Goal: Check status: Check status

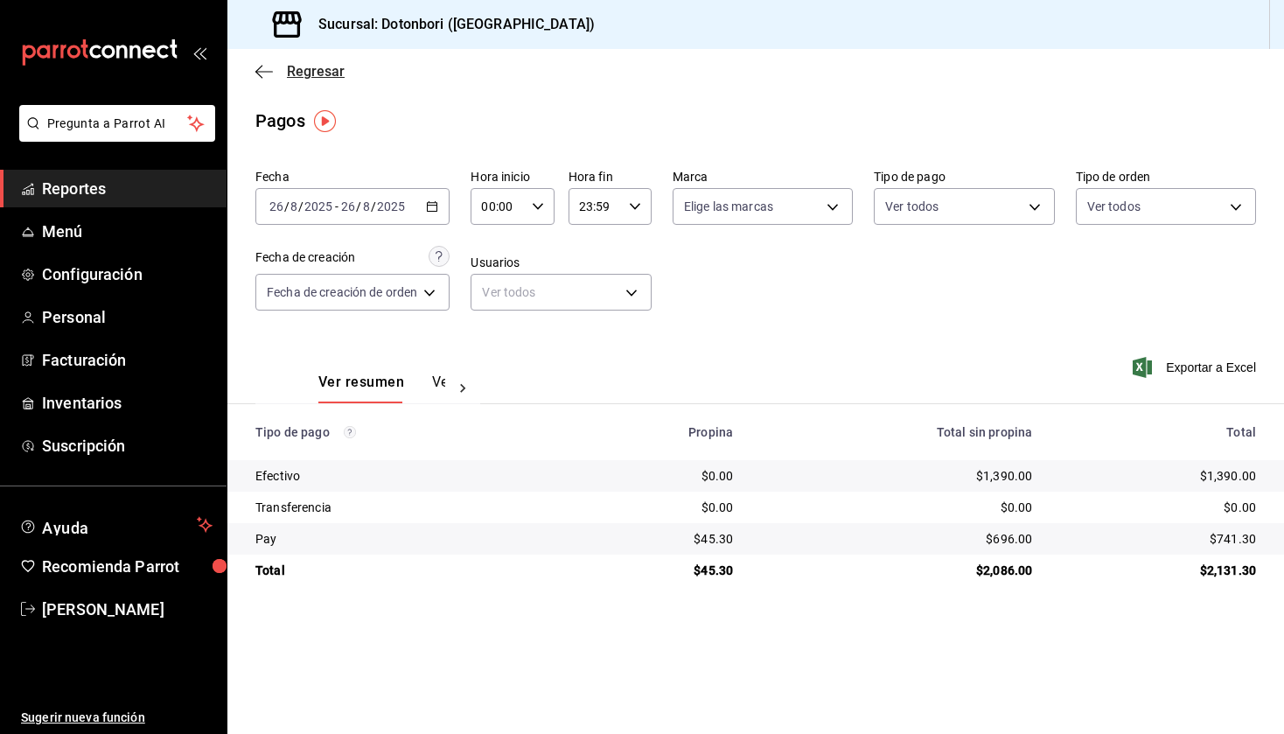
click at [266, 67] on icon "button" at bounding box center [263, 72] width 17 height 16
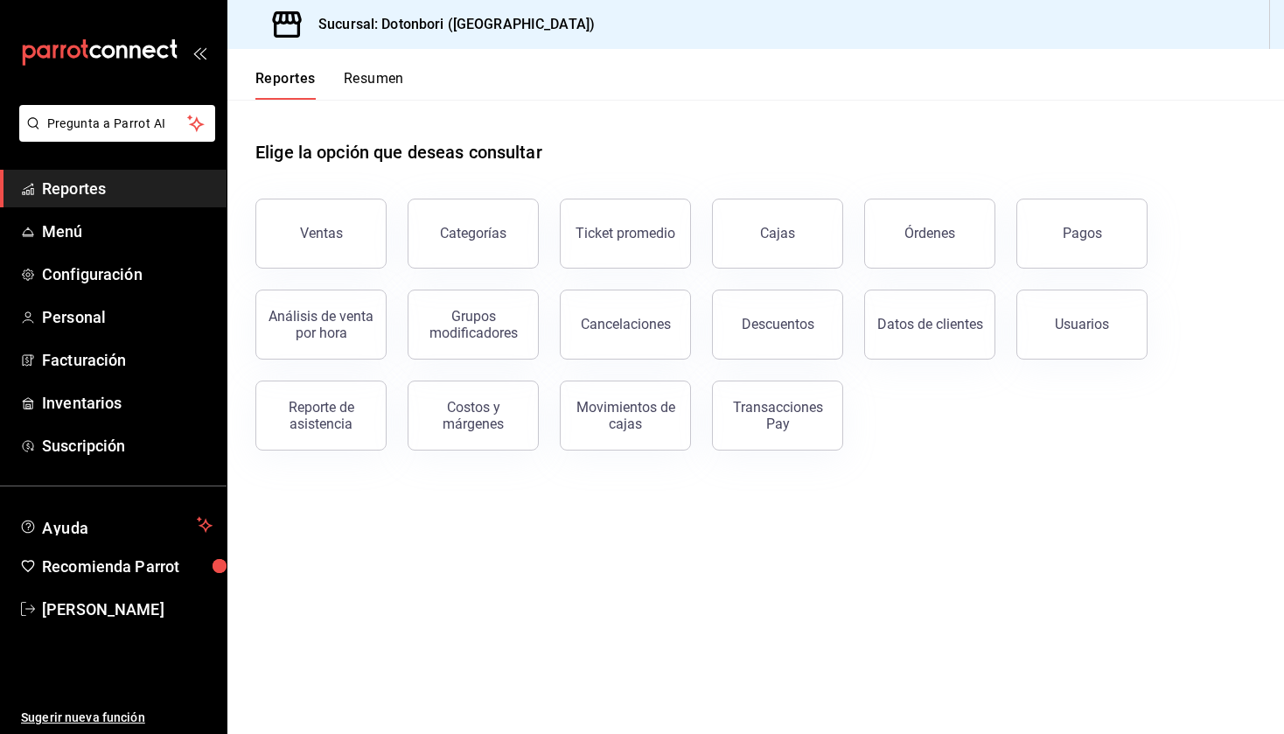
click at [383, 79] on button "Resumen" at bounding box center [374, 85] width 60 height 30
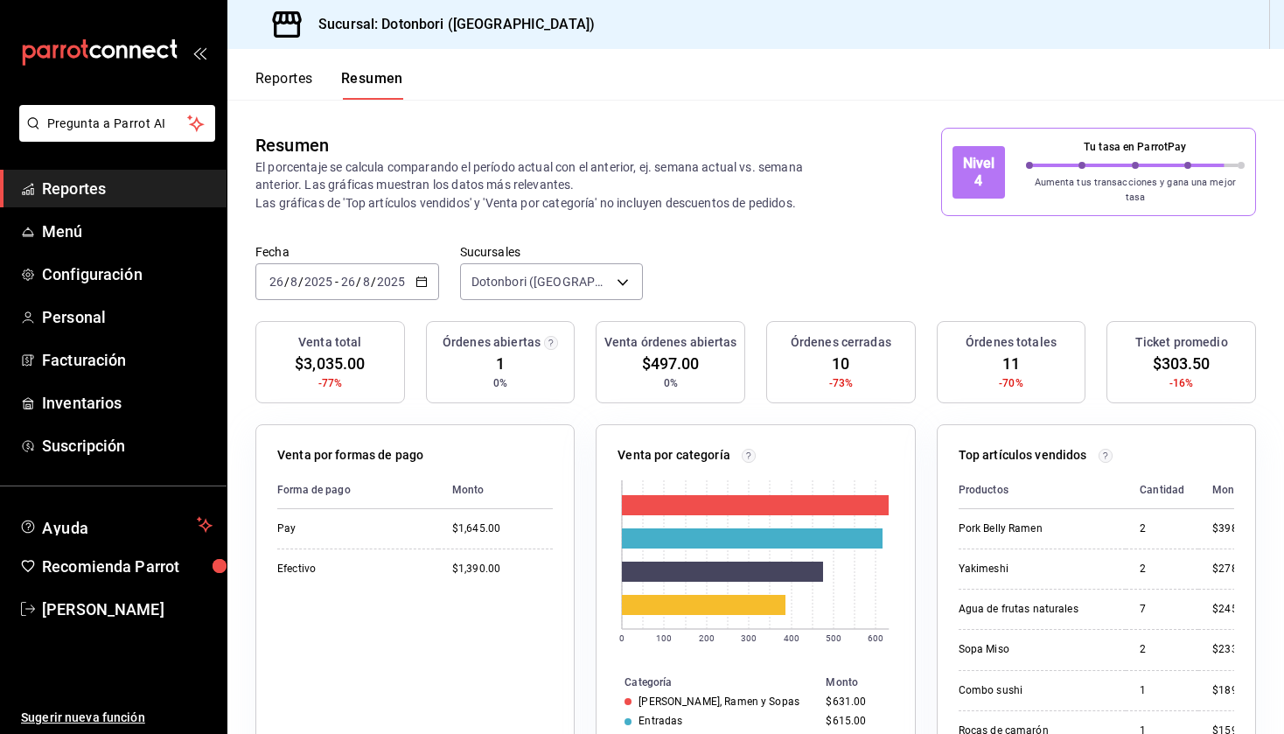
click at [1033, 0] on div "Sucursal: Dotonbori ([GEOGRAPHIC_DATA])" at bounding box center [755, 24] width 1057 height 49
click at [430, 269] on div "[DATE] [DATE] - [DATE] [DATE]" at bounding box center [347, 281] width 184 height 37
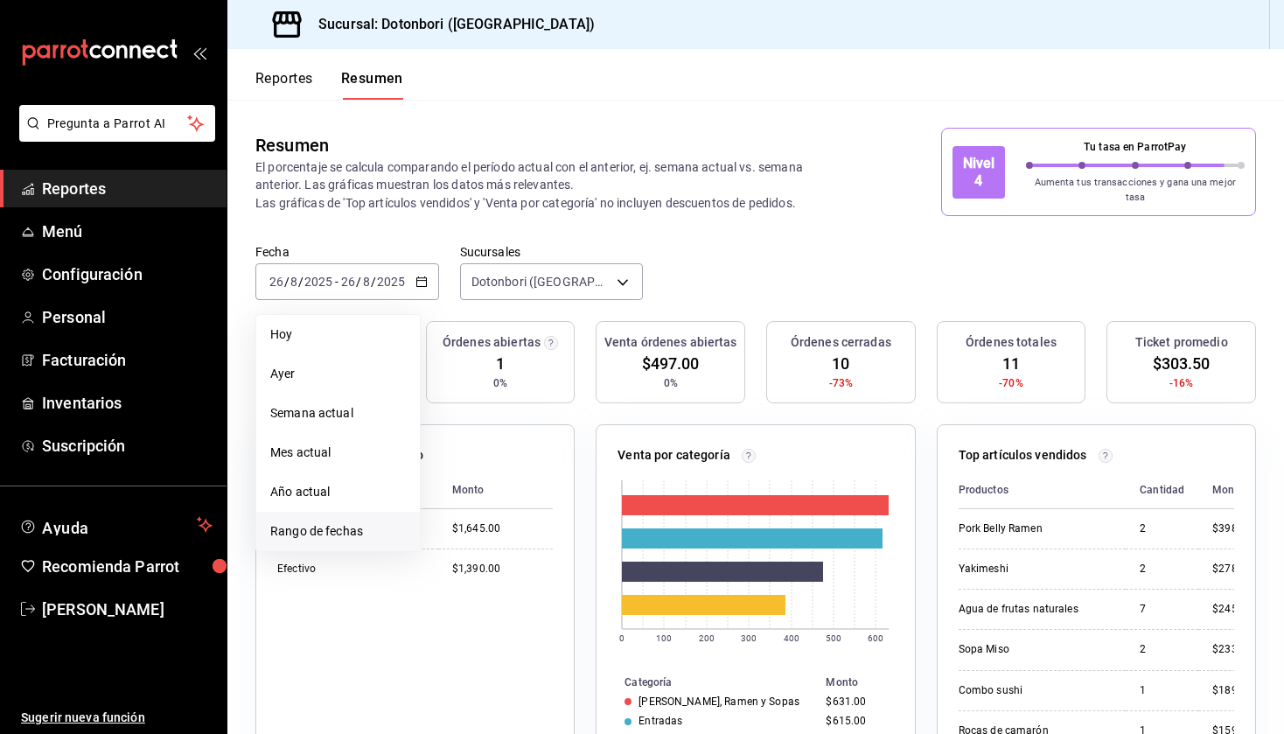
click at [332, 522] on span "Rango de fechas" at bounding box center [338, 531] width 136 height 18
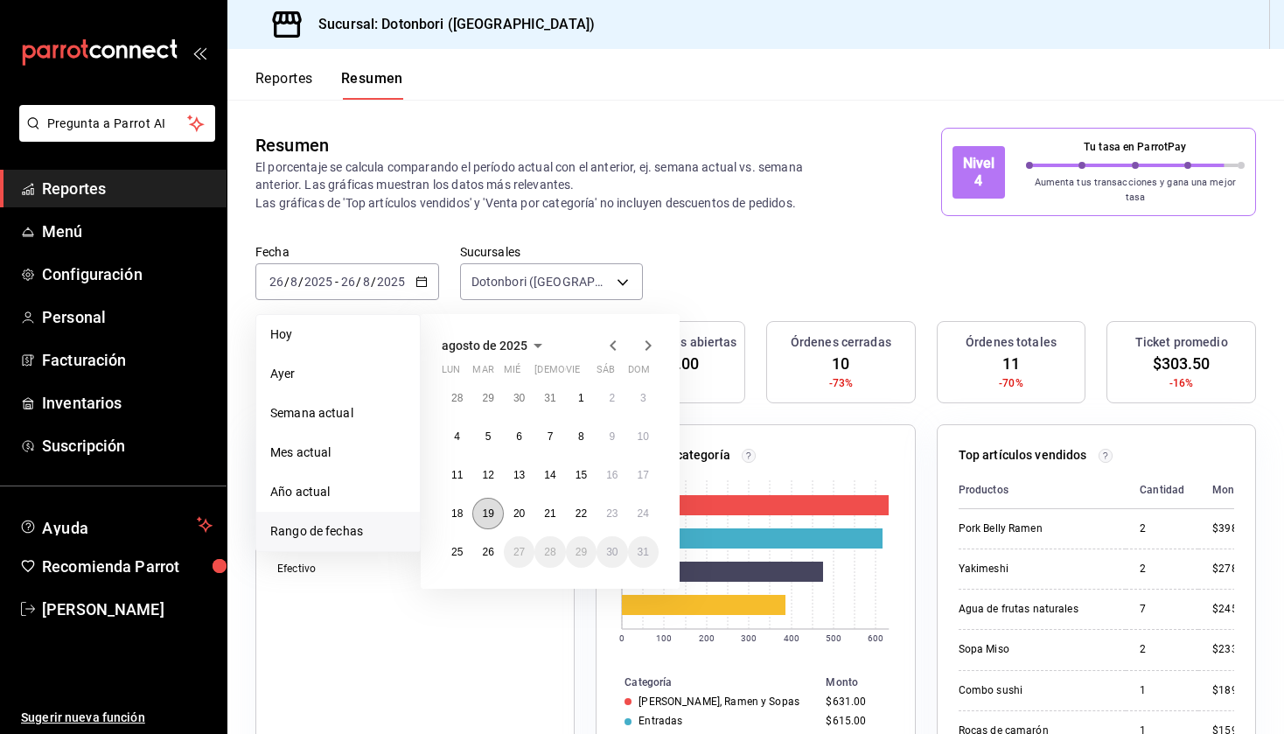
click at [492, 510] on abbr "19" at bounding box center [487, 513] width 11 height 12
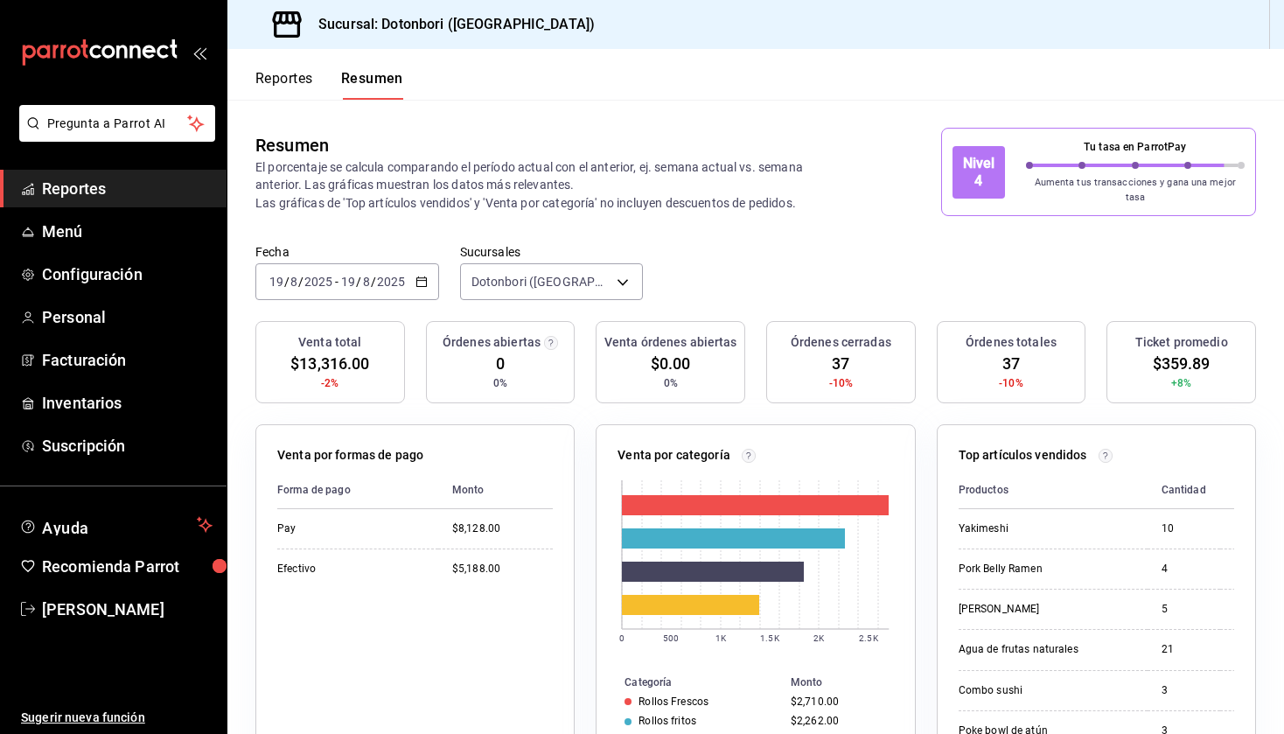
click at [418, 276] on icon "button" at bounding box center [421, 282] width 12 height 12
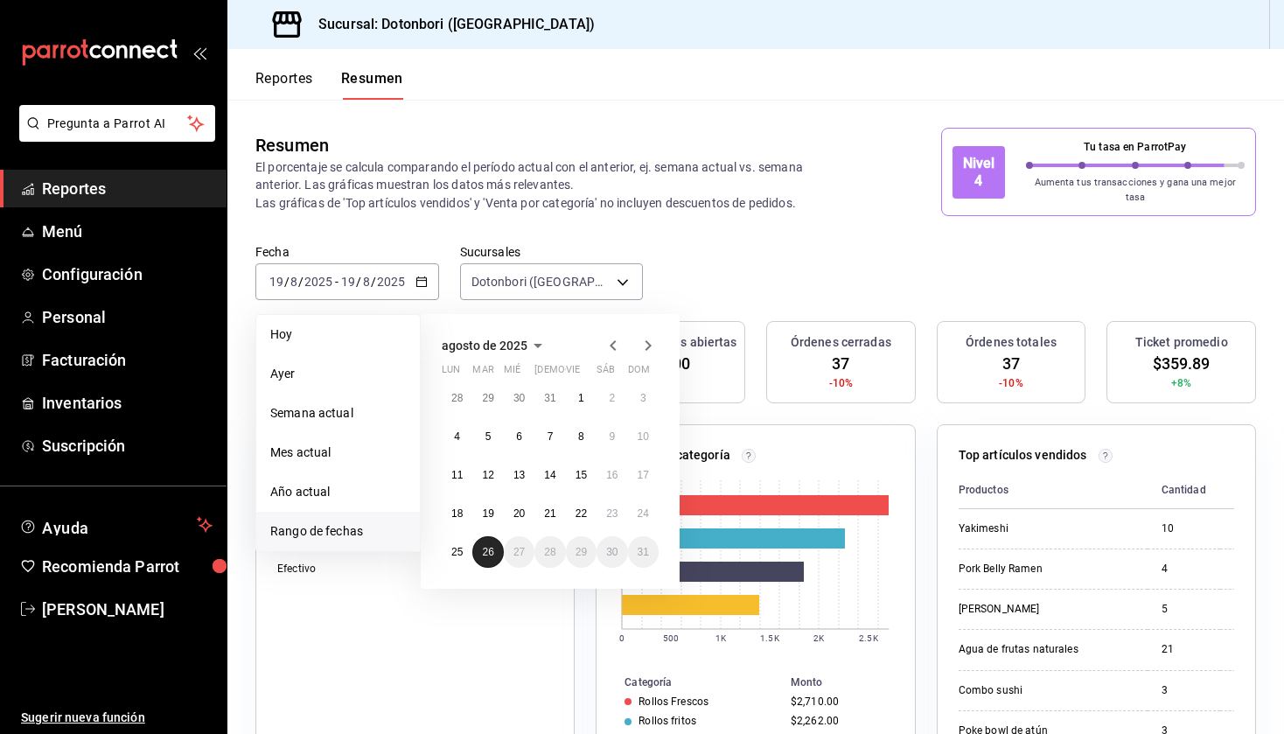
click at [490, 546] on abbr "26" at bounding box center [487, 552] width 11 height 12
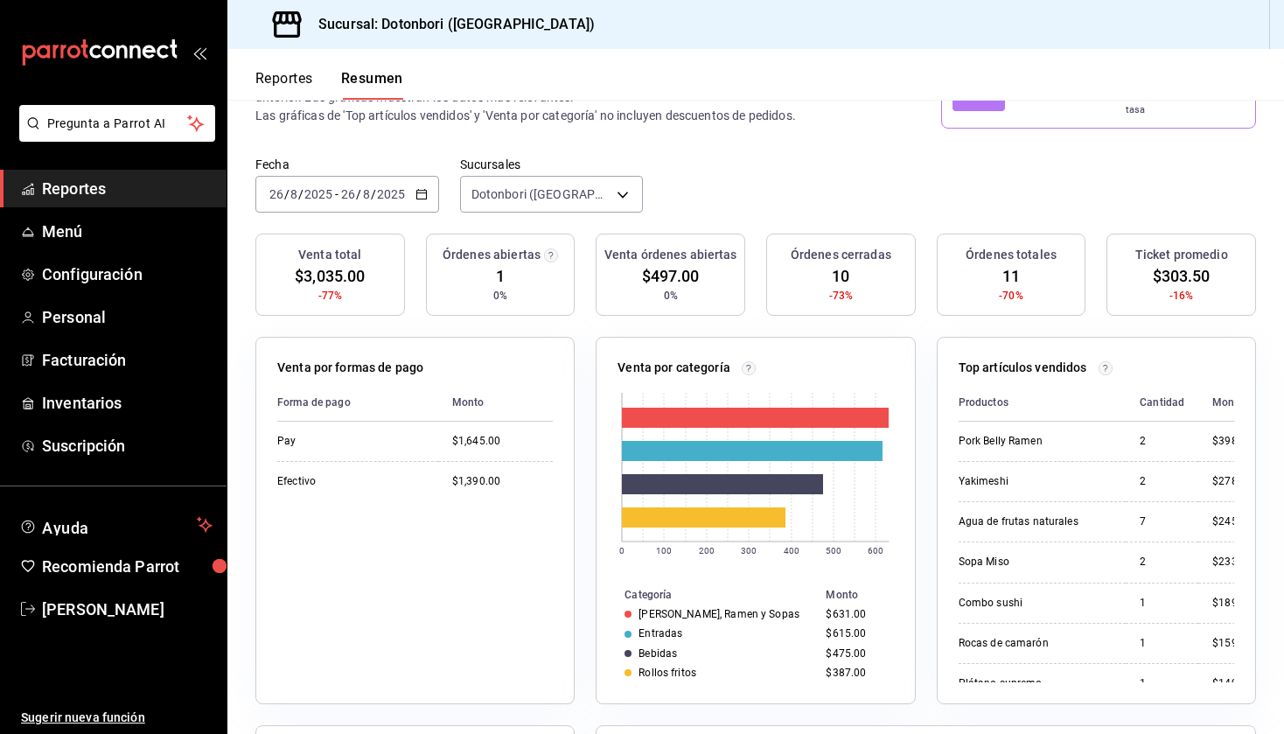
scroll to position [35, 0]
